Goal: Find specific page/section: Find specific page/section

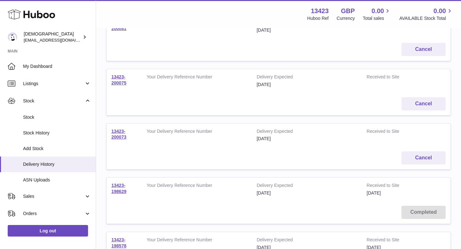
scroll to position [20, 0]
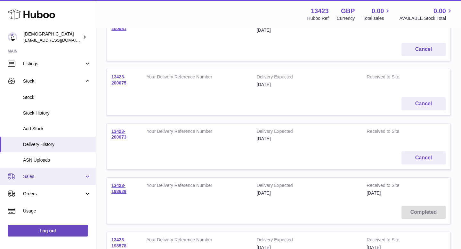
click at [50, 175] on span "Sales" at bounding box center [53, 177] width 61 height 6
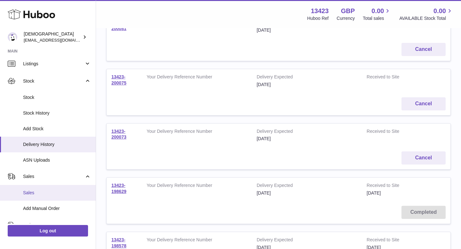
click at [45, 190] on span "Sales" at bounding box center [57, 193] width 68 height 6
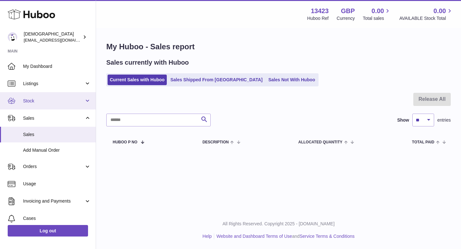
click at [45, 103] on span "Stock" at bounding box center [53, 101] width 61 height 6
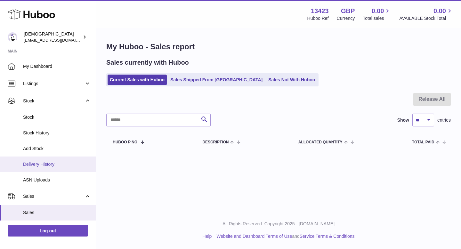
click at [42, 167] on span "Delivery History" at bounding box center [57, 164] width 68 height 6
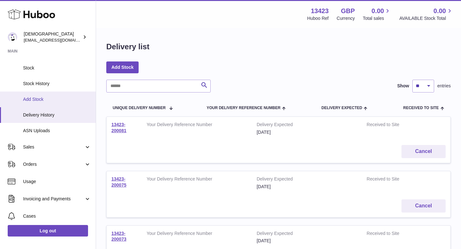
scroll to position [67, 0]
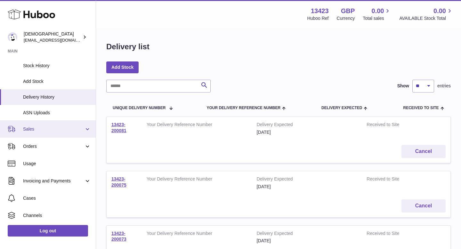
click at [33, 128] on span "Sales" at bounding box center [53, 129] width 61 height 6
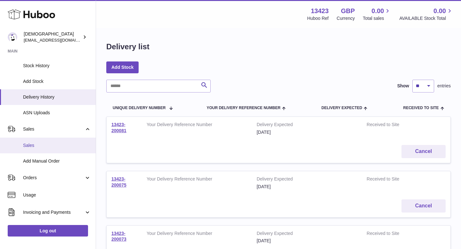
click at [37, 151] on link "Sales" at bounding box center [48, 146] width 96 height 16
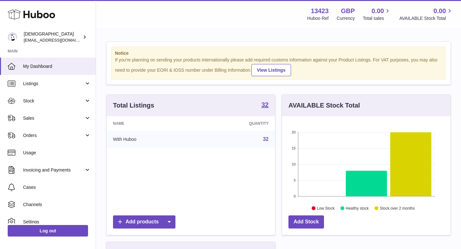
scroll to position [100, 169]
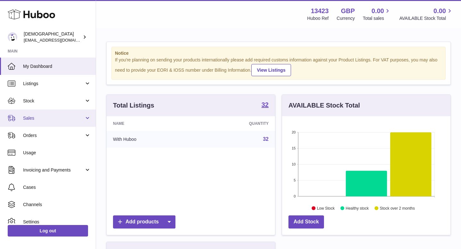
click at [32, 126] on link "Sales" at bounding box center [48, 118] width 96 height 17
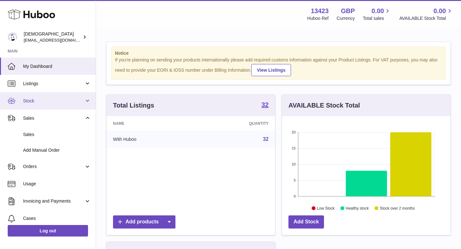
click at [29, 104] on link "Stock" at bounding box center [48, 100] width 96 height 17
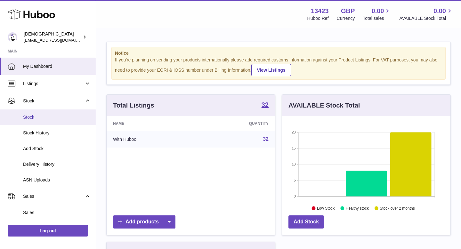
click at [33, 119] on span "Stock" at bounding box center [57, 117] width 68 height 6
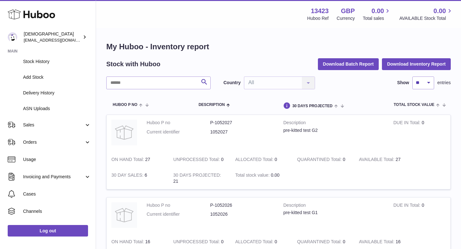
scroll to position [103, 0]
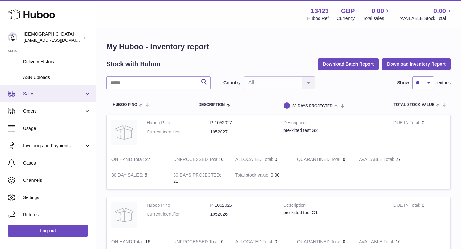
click at [34, 94] on span "Sales" at bounding box center [53, 94] width 61 height 6
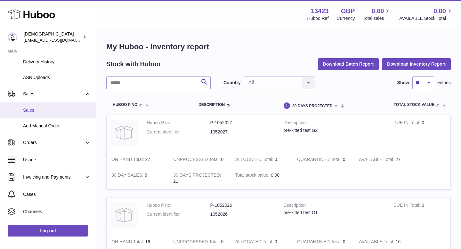
click at [33, 106] on link "Sales" at bounding box center [48, 111] width 96 height 16
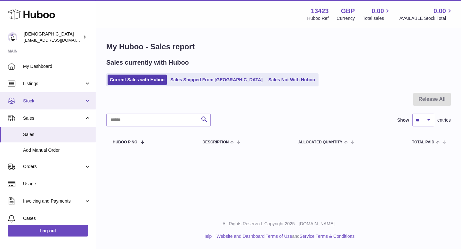
click at [31, 102] on span "Stock" at bounding box center [53, 101] width 61 height 6
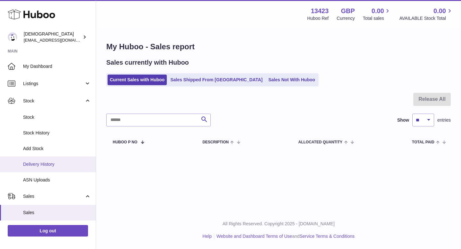
click at [40, 166] on span "Delivery History" at bounding box center [57, 164] width 68 height 6
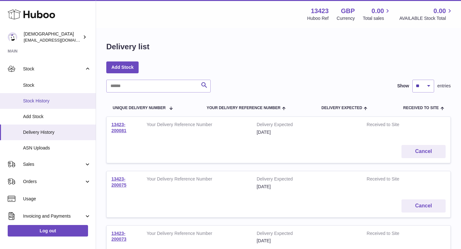
scroll to position [42, 0]
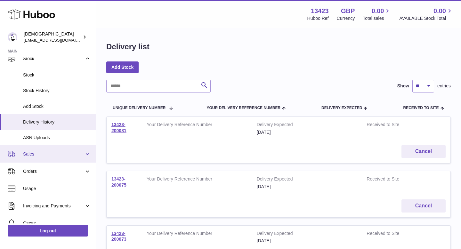
click at [32, 152] on span "Sales" at bounding box center [53, 154] width 61 height 6
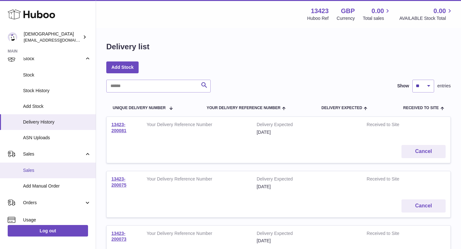
click at [34, 172] on span "Sales" at bounding box center [57, 171] width 68 height 6
